Goal: Navigation & Orientation: Find specific page/section

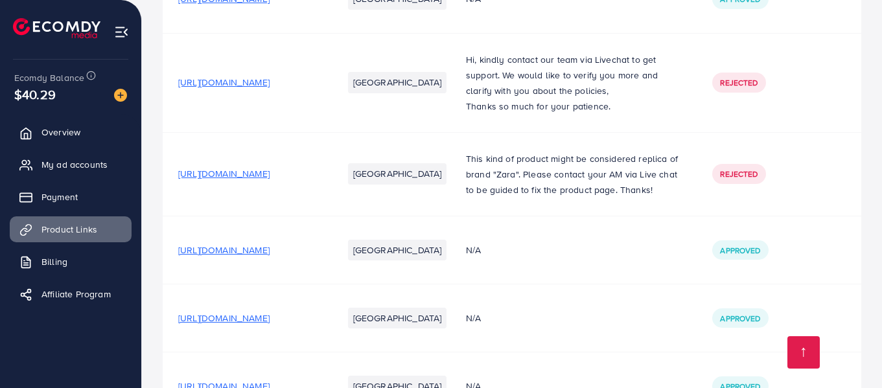
scroll to position [390, 0]
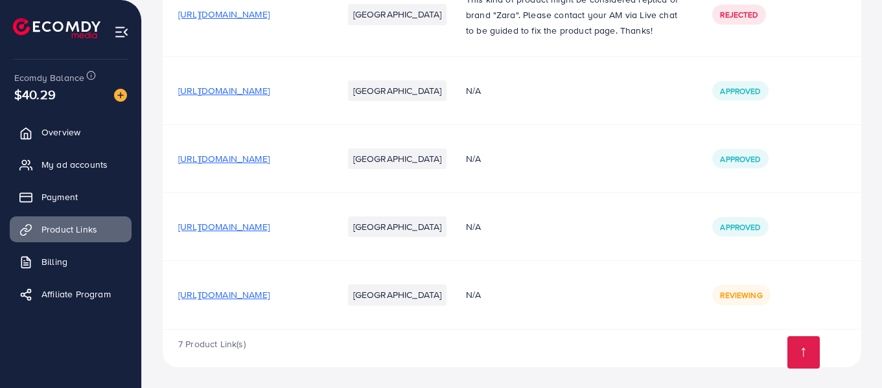
scroll to position [390, 0]
click at [270, 295] on span "[URL][DOMAIN_NAME]" at bounding box center [223, 294] width 91 height 13
